Goal: Transaction & Acquisition: Purchase product/service

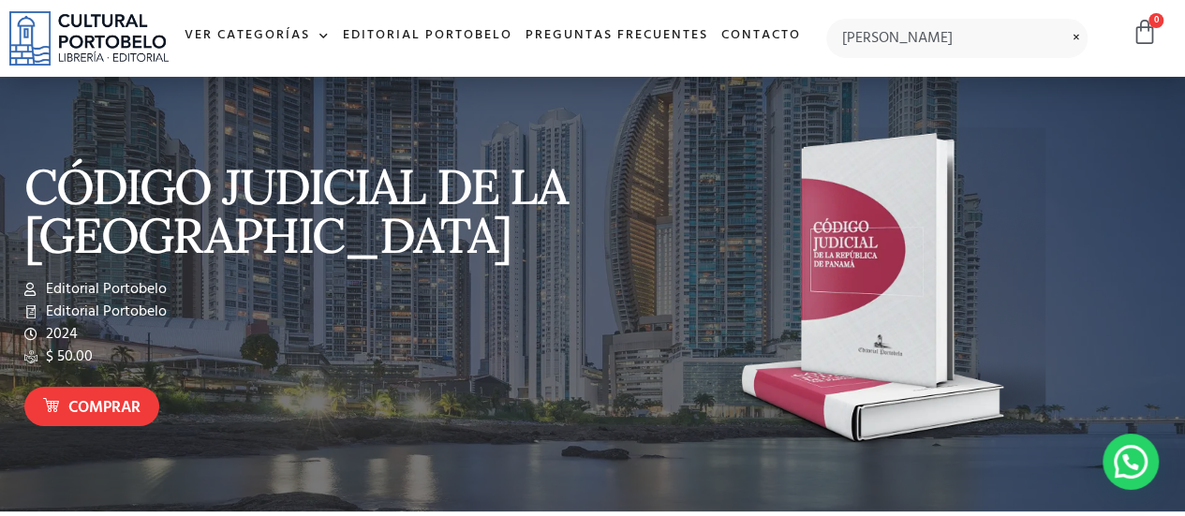
type input "ariel barria alvarado"
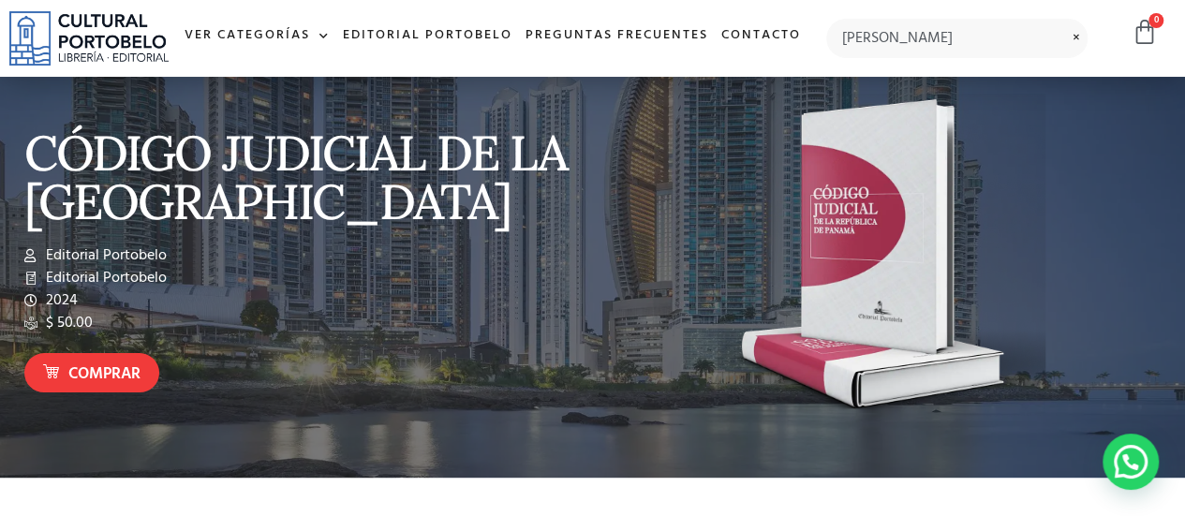
scroll to position [35, 0]
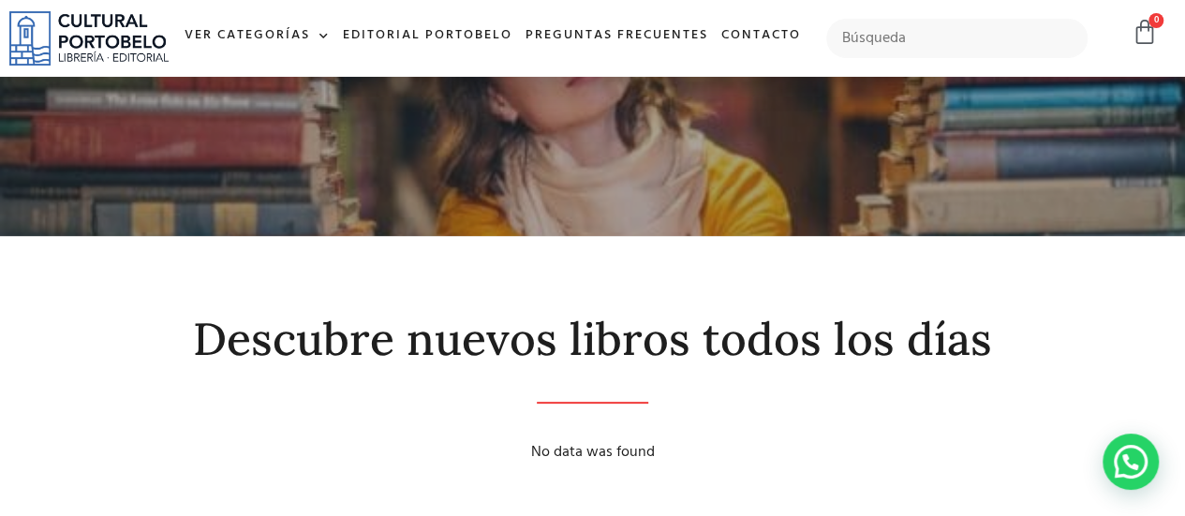
scroll to position [48, 0]
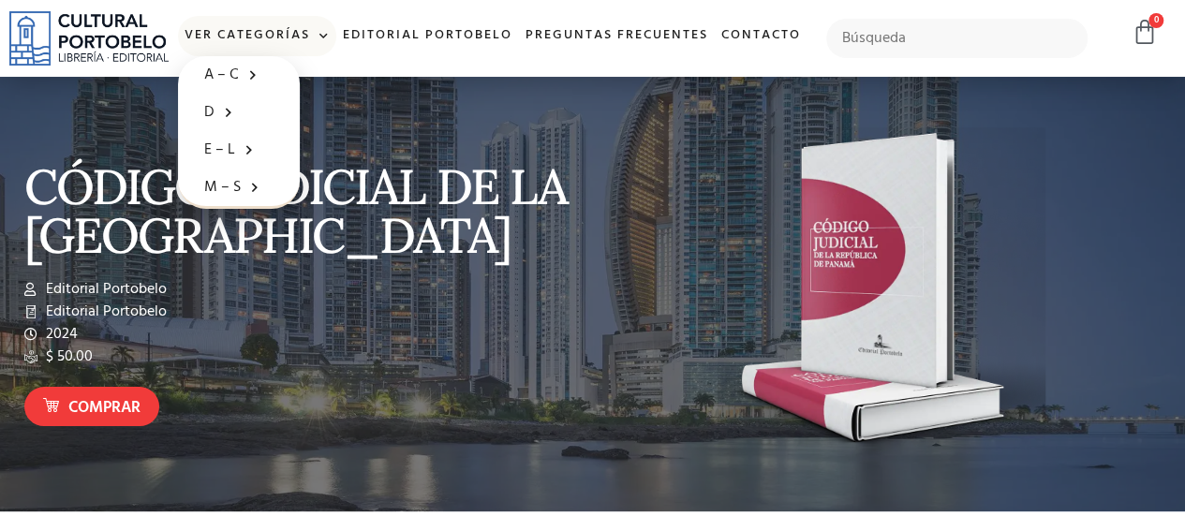
click at [313, 44] on link "Ver Categorías" at bounding box center [257, 36] width 158 height 40
click at [326, 35] on link "Ver Categorías" at bounding box center [257, 36] width 158 height 40
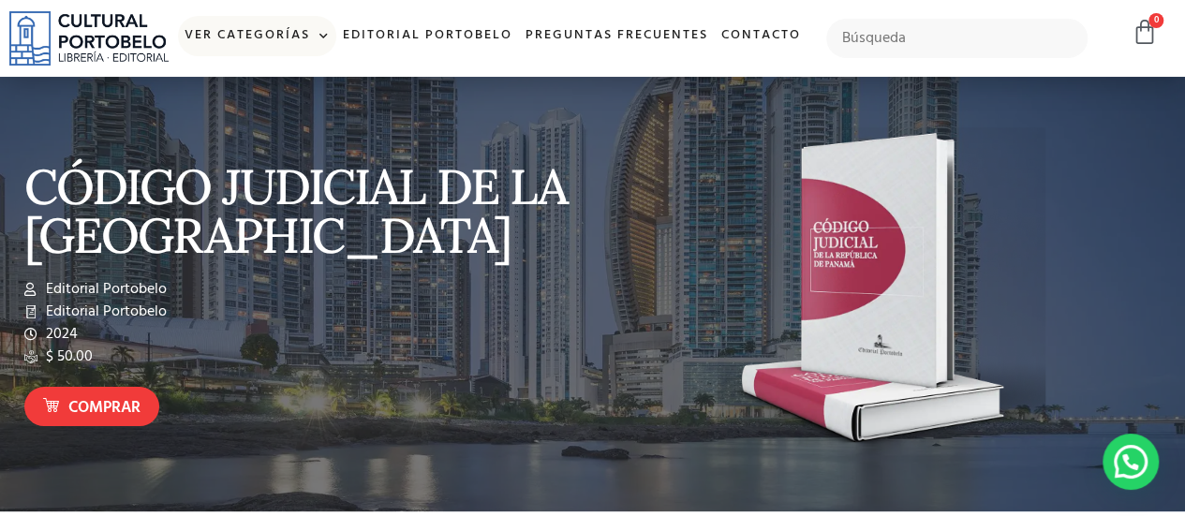
click at [311, 28] on link "Ver Categorías" at bounding box center [257, 36] width 158 height 40
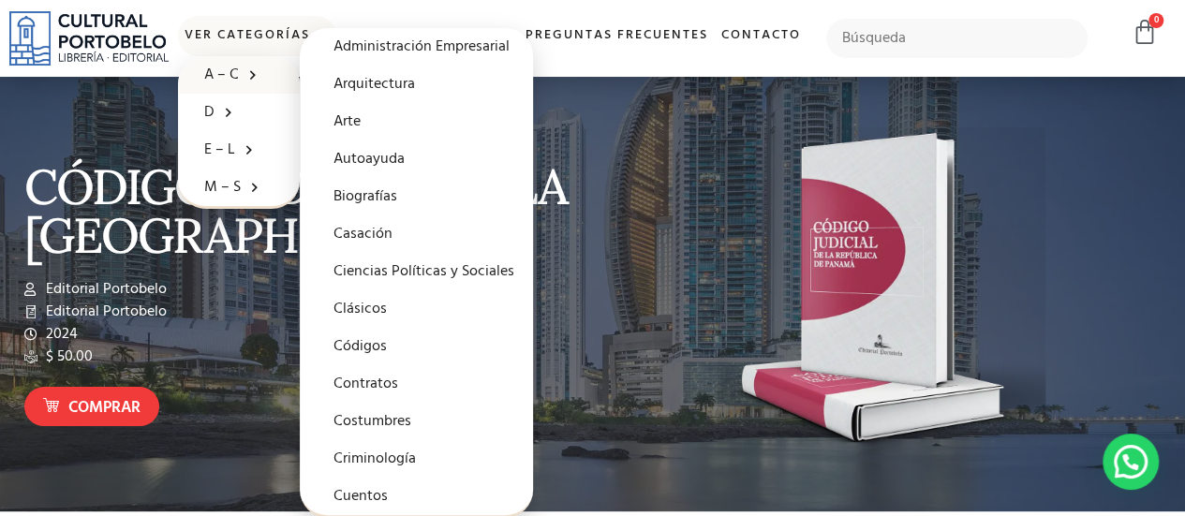
click at [258, 74] on span at bounding box center [248, 74] width 19 height 29
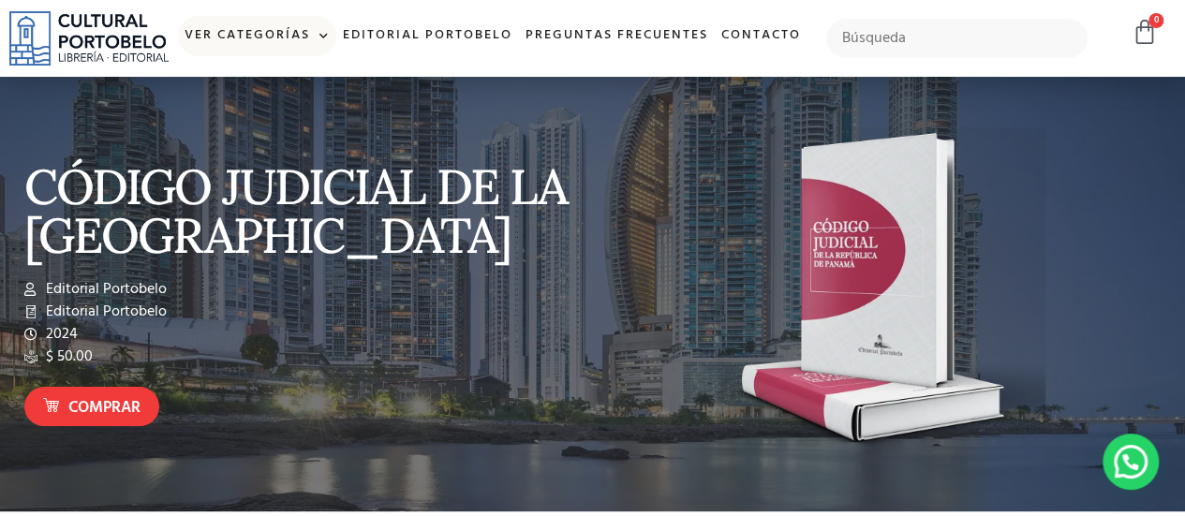
click at [314, 39] on link "Ver Categorías" at bounding box center [257, 36] width 158 height 40
click at [315, 27] on link "Ver Categorías" at bounding box center [257, 36] width 158 height 40
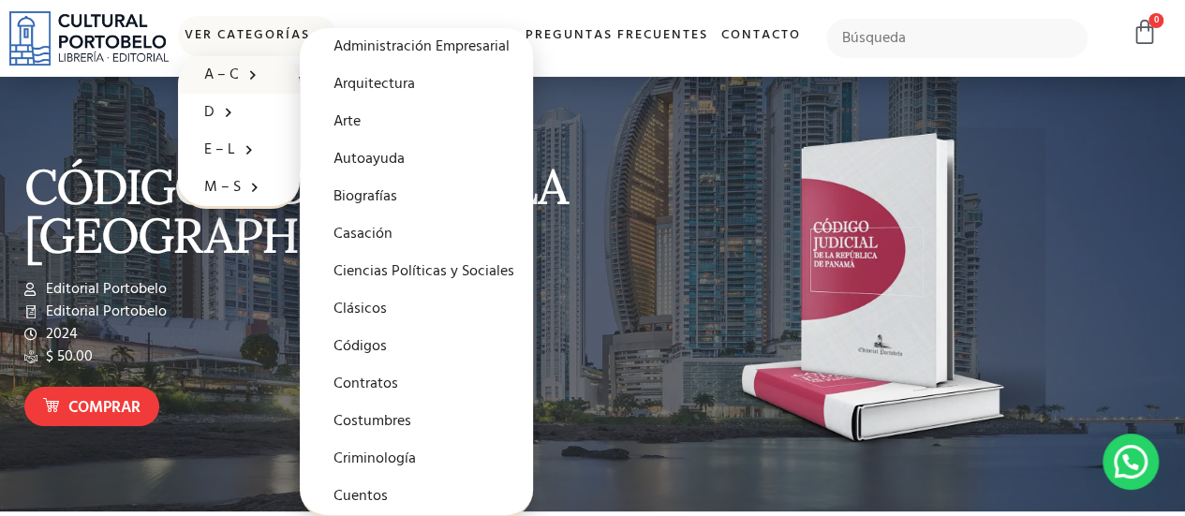
click at [258, 70] on span at bounding box center [248, 74] width 19 height 29
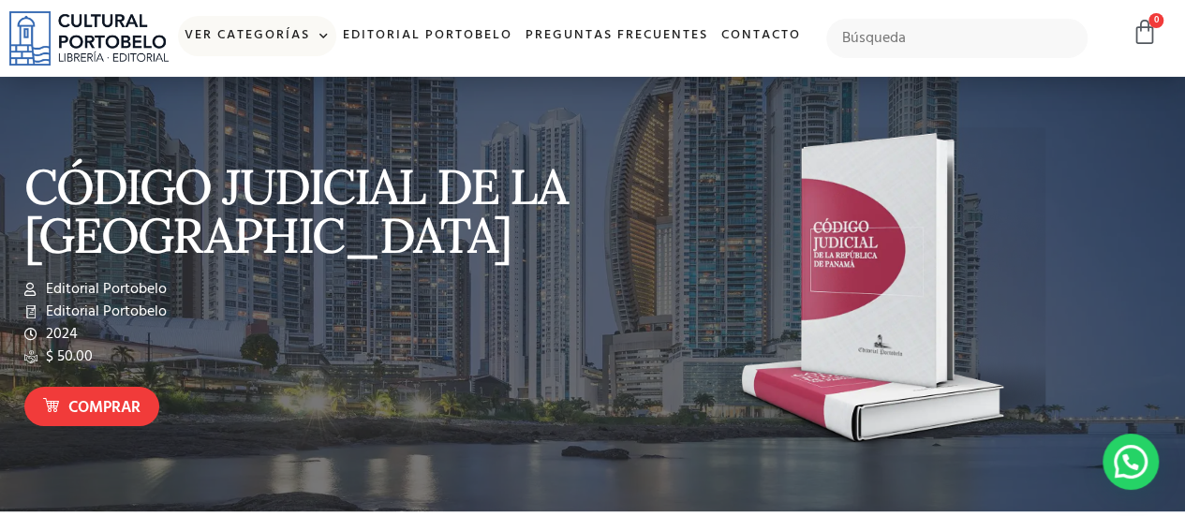
click at [322, 26] on link "Ver Categorías" at bounding box center [257, 36] width 158 height 40
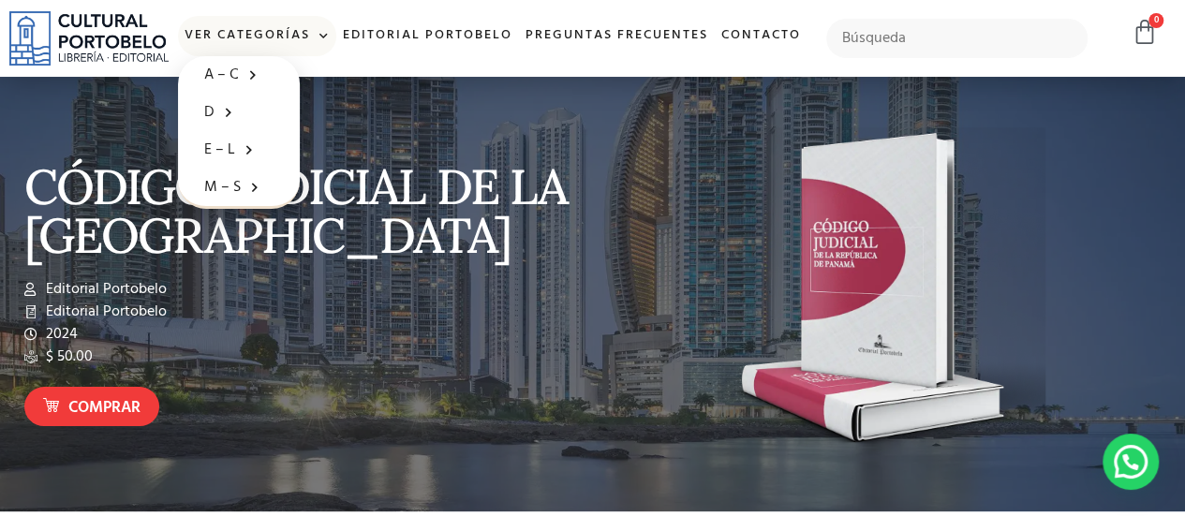
click at [309, 40] on link "Ver Categorías" at bounding box center [257, 36] width 158 height 40
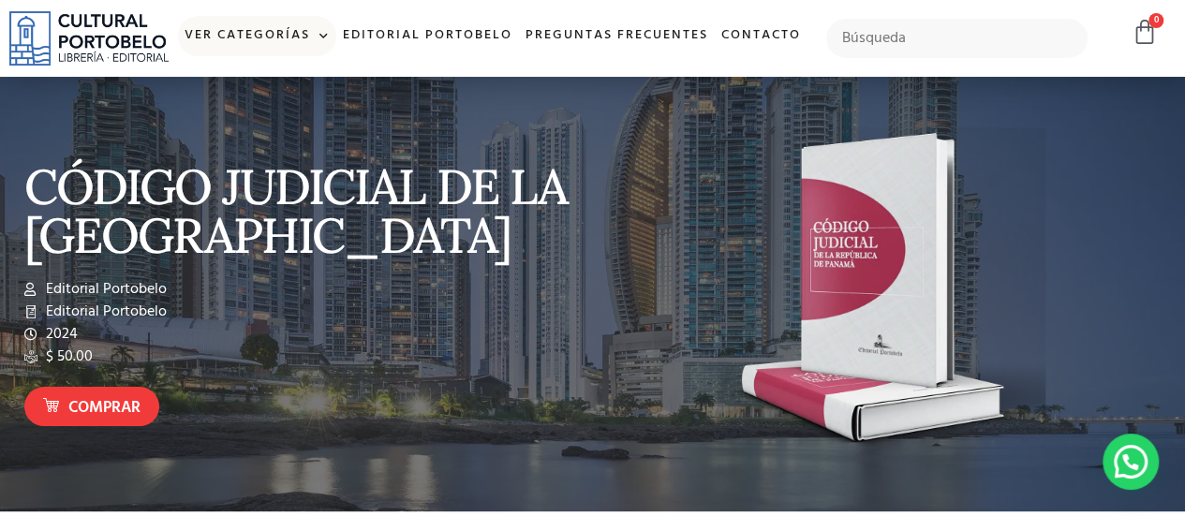
click at [323, 18] on link "Ver Categorías" at bounding box center [257, 36] width 158 height 40
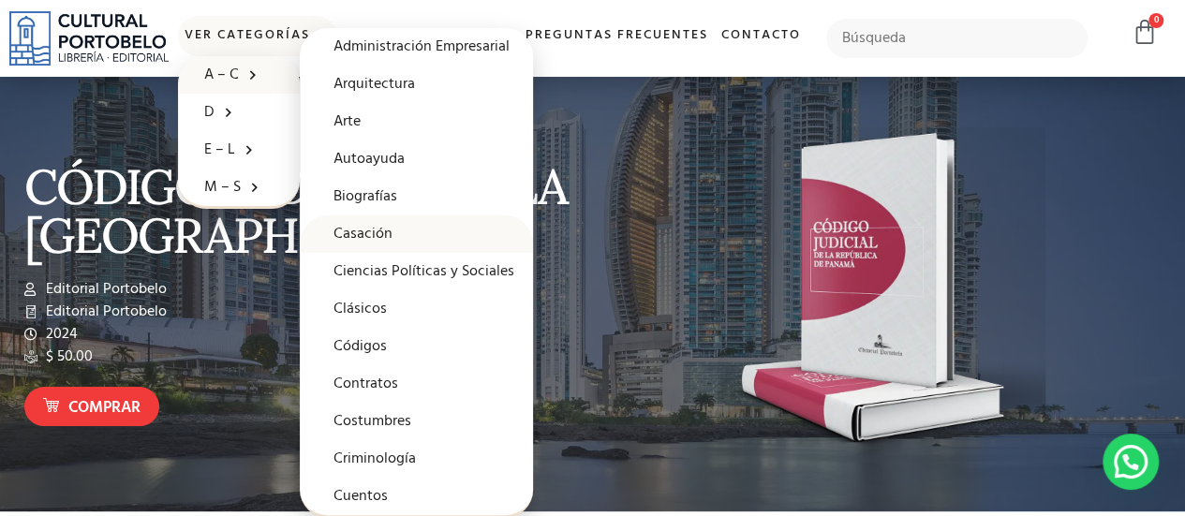
scroll to position [82, 0]
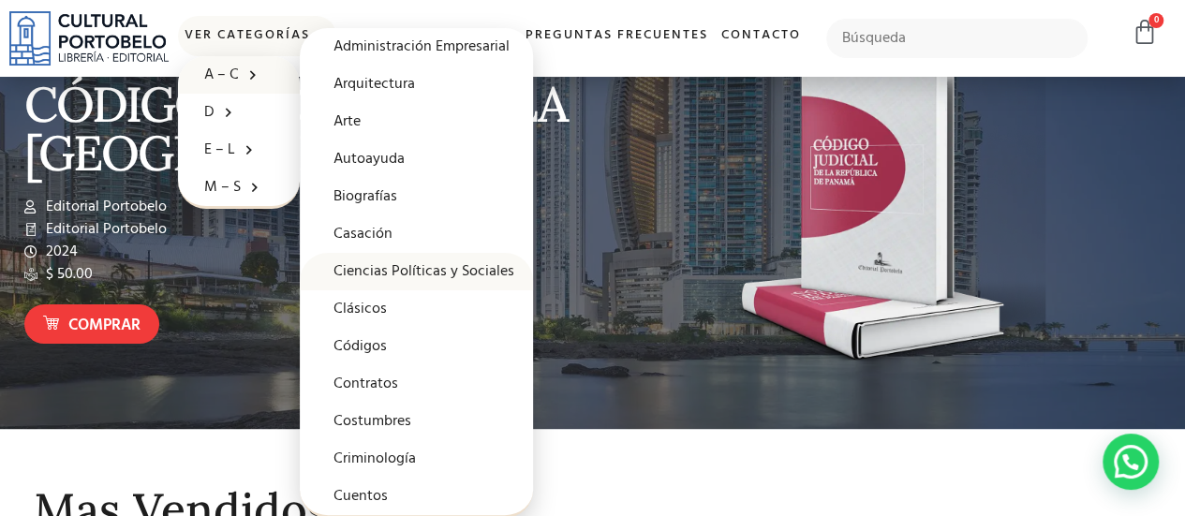
click at [451, 270] on link "Ciencias Políticas y Sociales" at bounding box center [416, 271] width 233 height 37
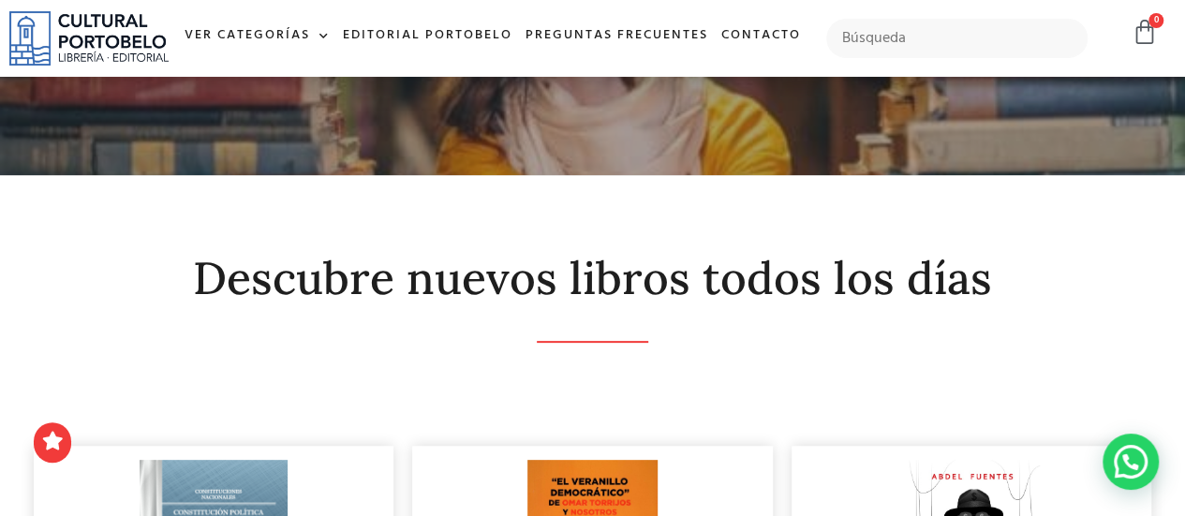
scroll to position [103, 0]
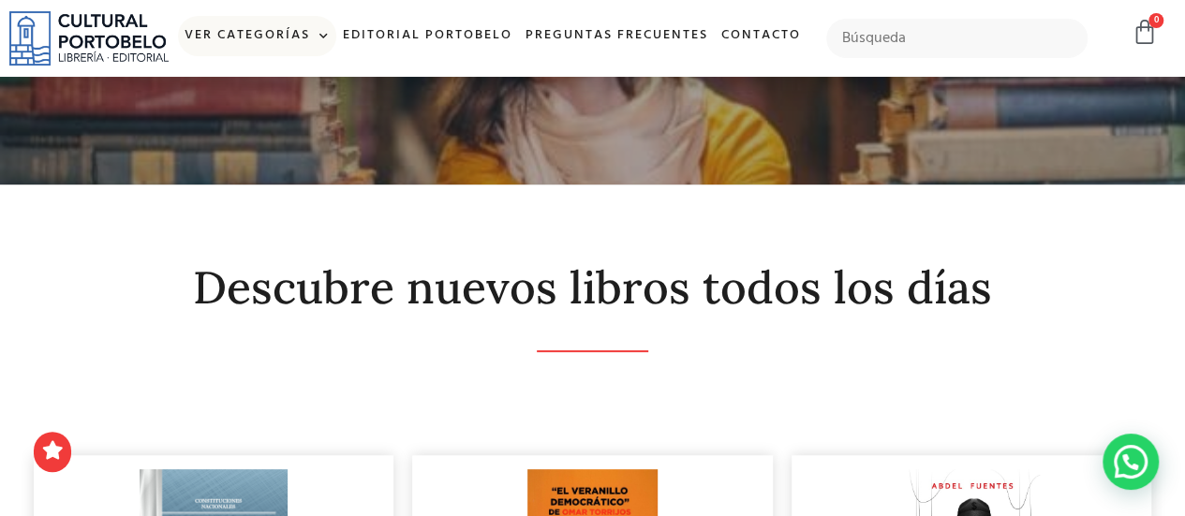
click at [296, 50] on link "Ver Categorías" at bounding box center [257, 36] width 158 height 40
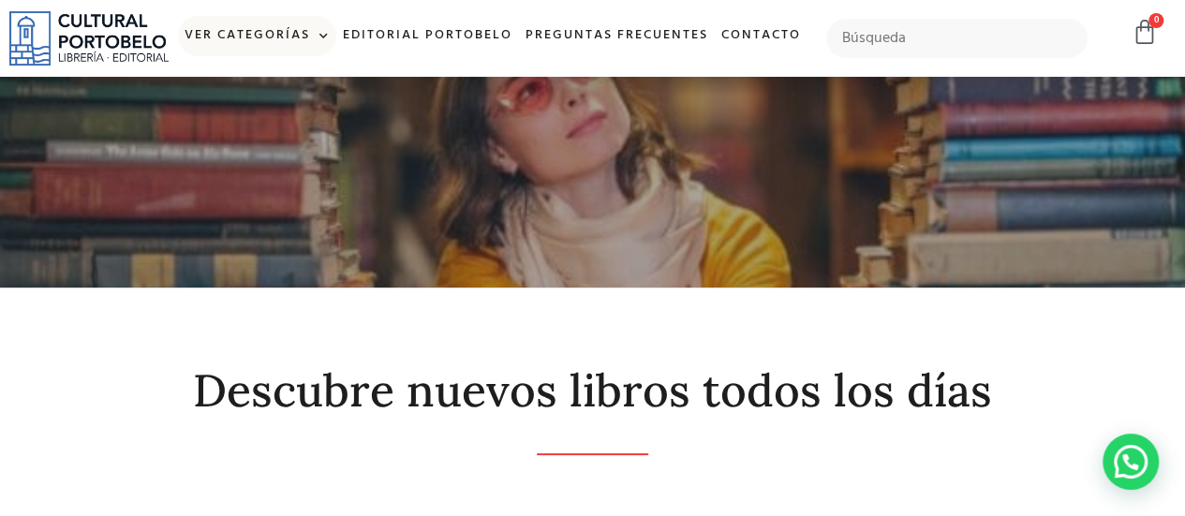
click at [296, 50] on link "Ver Categorías" at bounding box center [257, 36] width 158 height 40
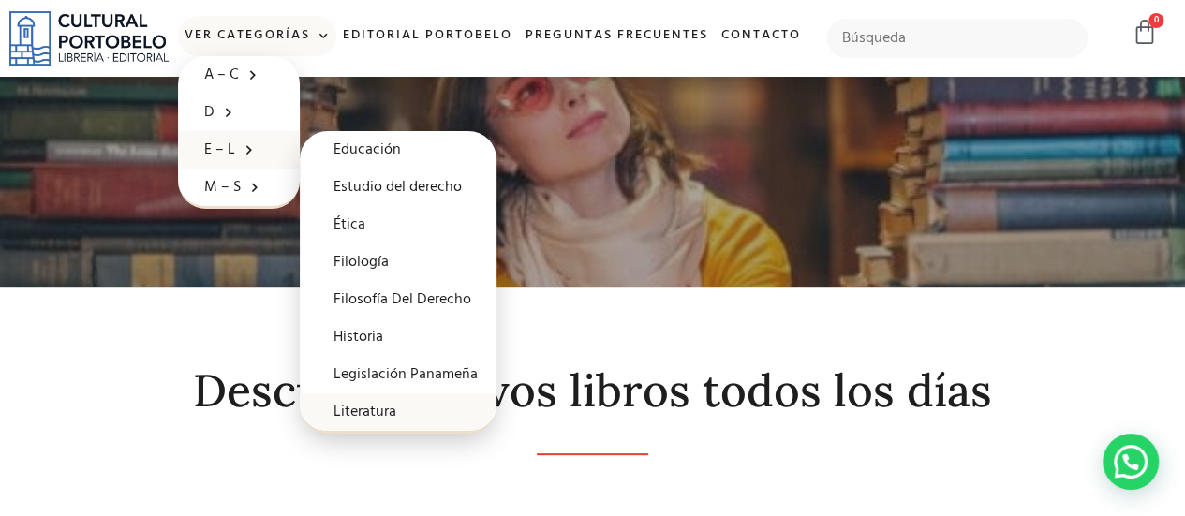
click at [424, 404] on link "Literatura" at bounding box center [398, 412] width 197 height 37
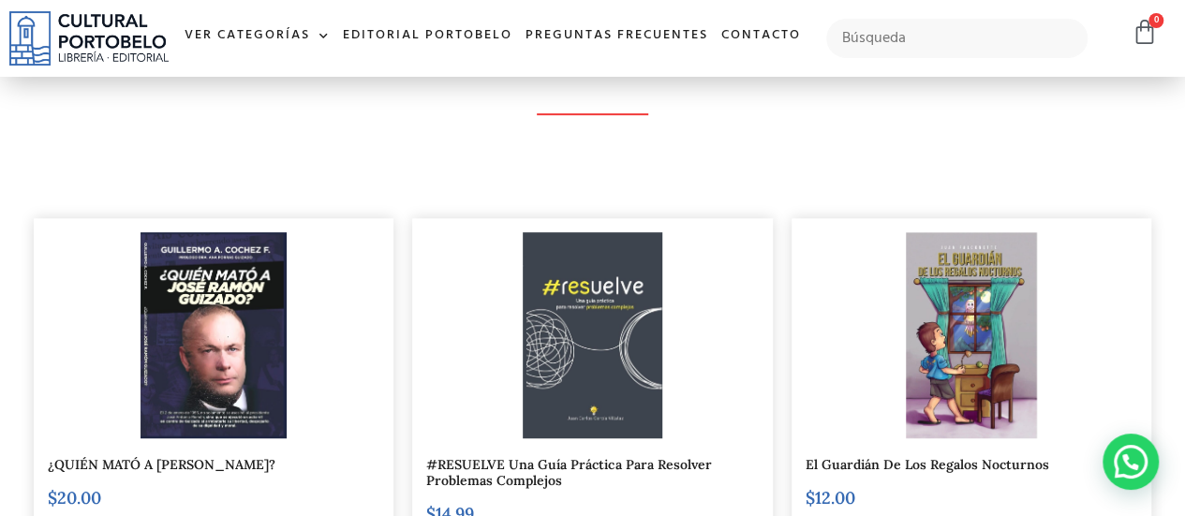
scroll to position [55, 0]
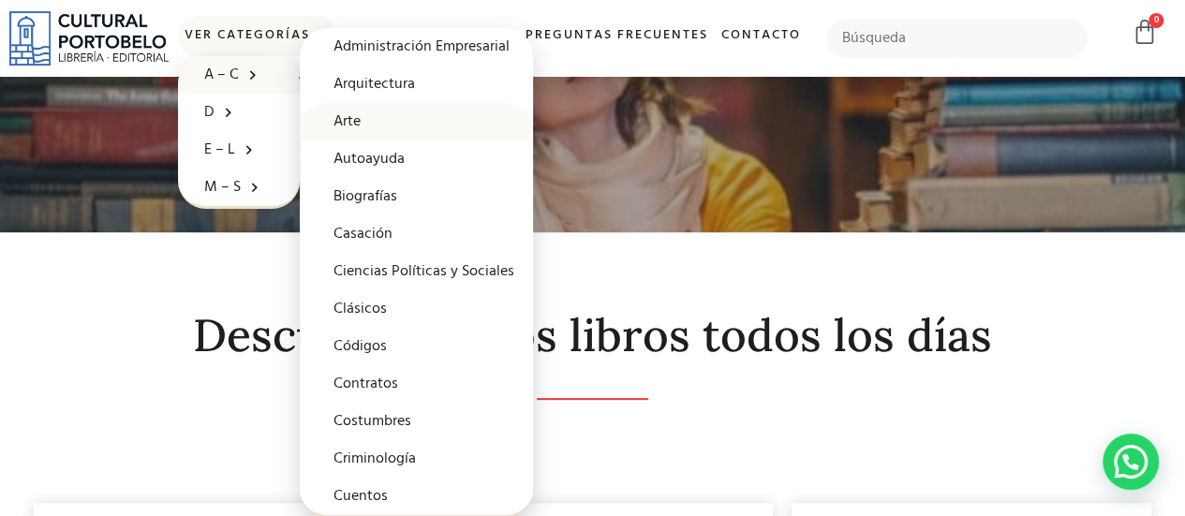
click at [404, 121] on link "Arte" at bounding box center [416, 121] width 233 height 37
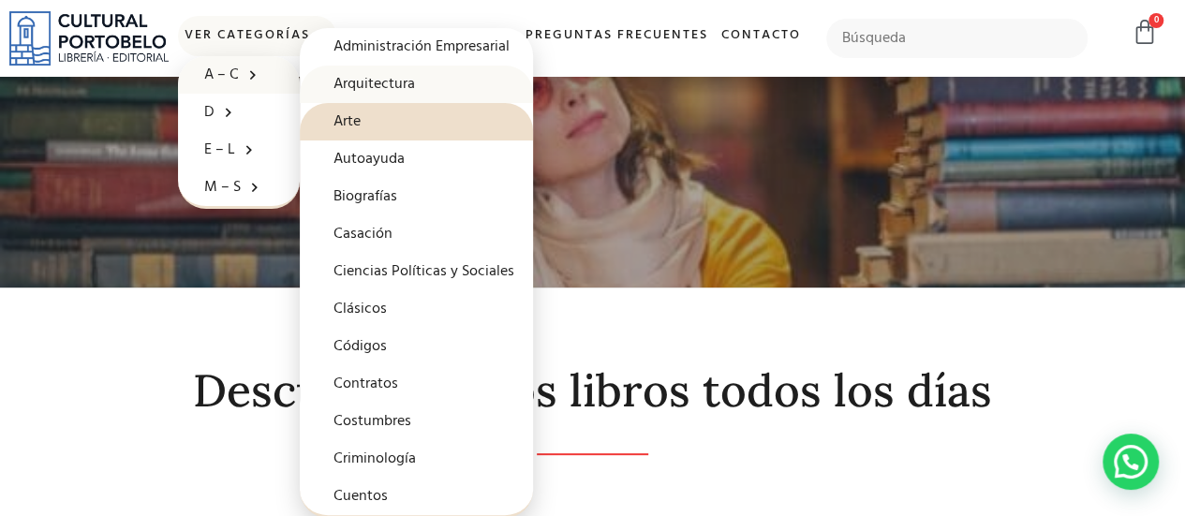
click at [437, 89] on link "Arquitectura" at bounding box center [416, 84] width 233 height 37
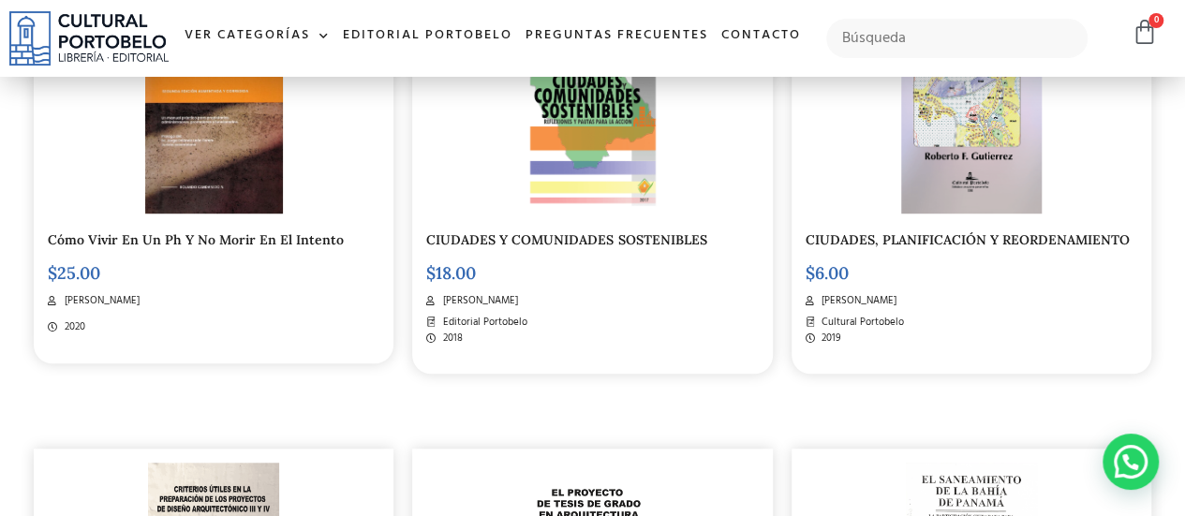
scroll to position [569, 0]
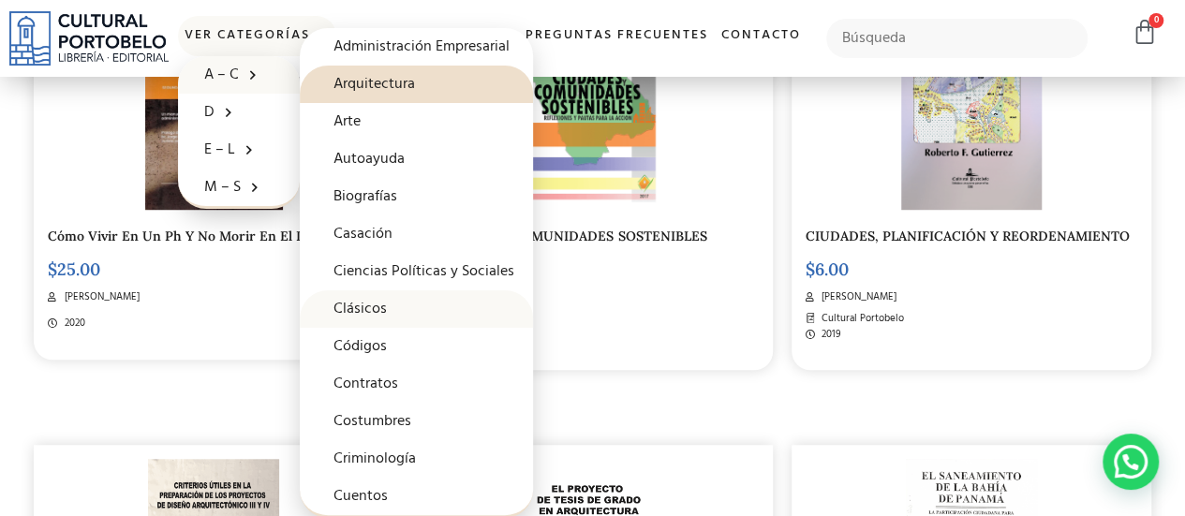
click at [448, 291] on link "Clásicos" at bounding box center [416, 308] width 233 height 37
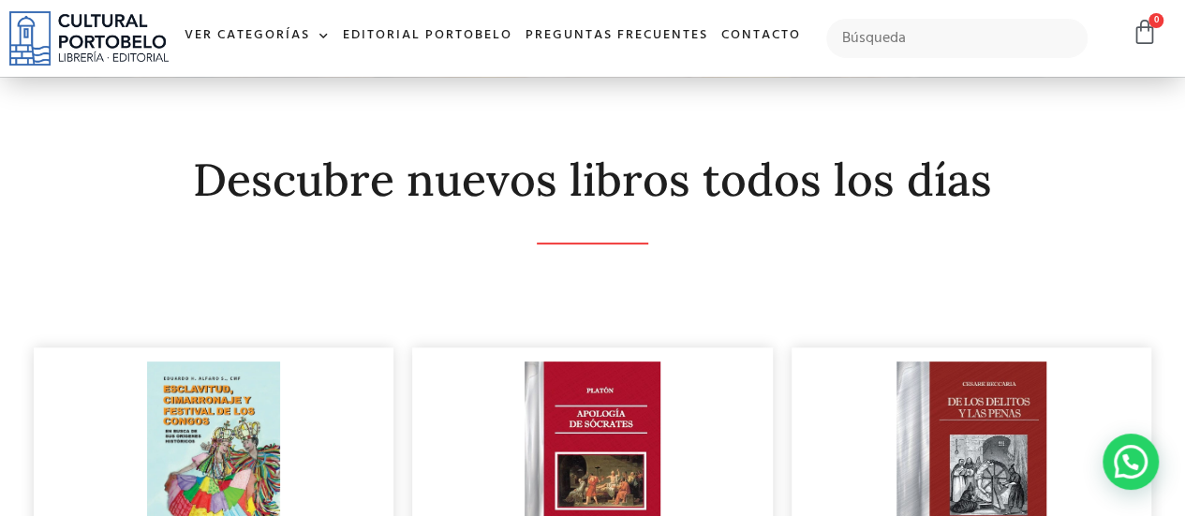
scroll to position [642, 0]
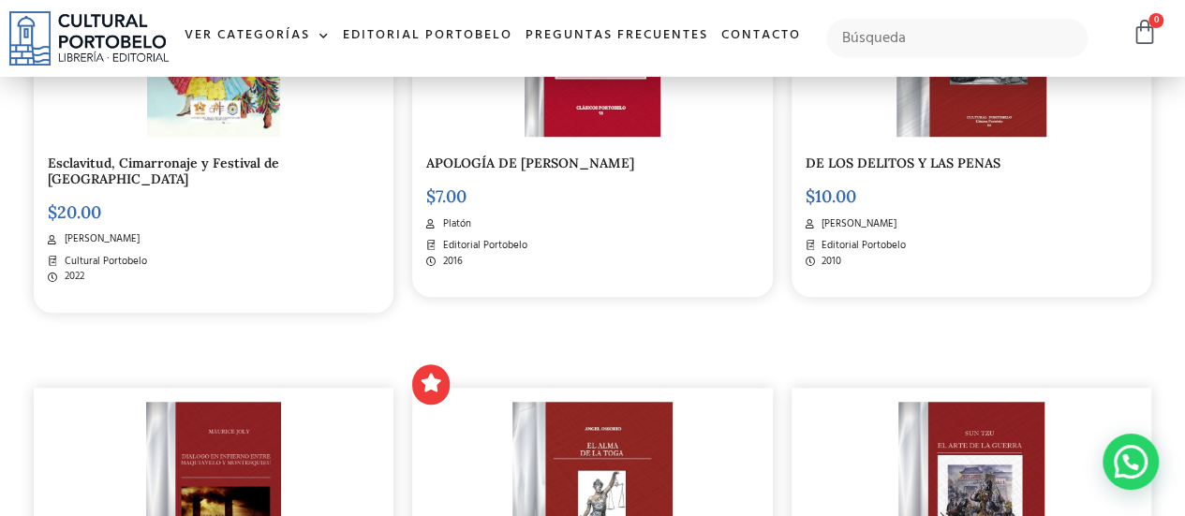
click at [174, 171] on div "Esclavitud, Cimarronaje y Festival de [GEOGRAPHIC_DATA] $ 20.00 [PERSON_NAME] C…" at bounding box center [214, 115] width 360 height 396
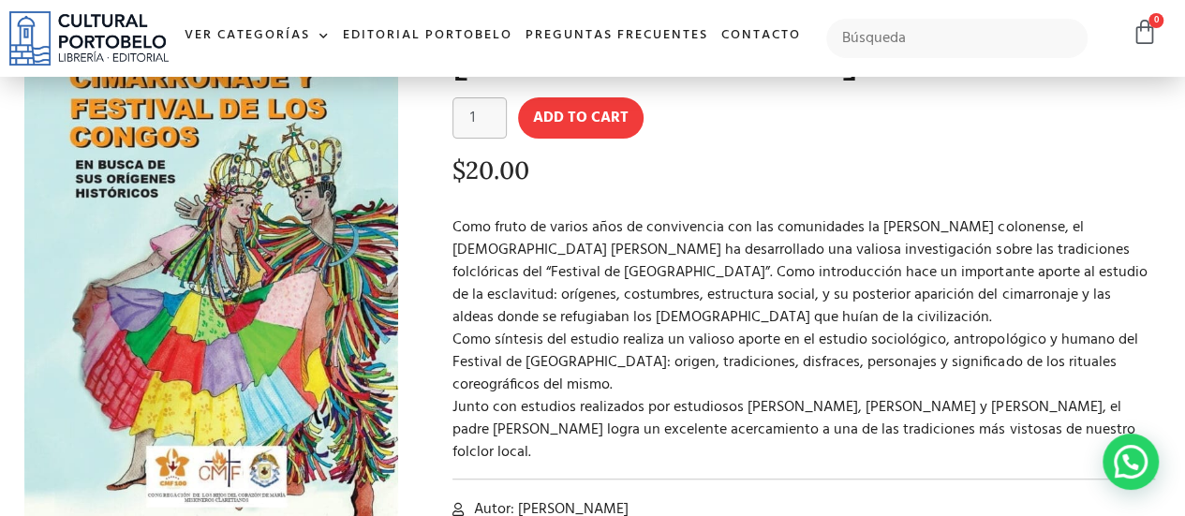
scroll to position [191, 0]
